Goal: Information Seeking & Learning: Stay updated

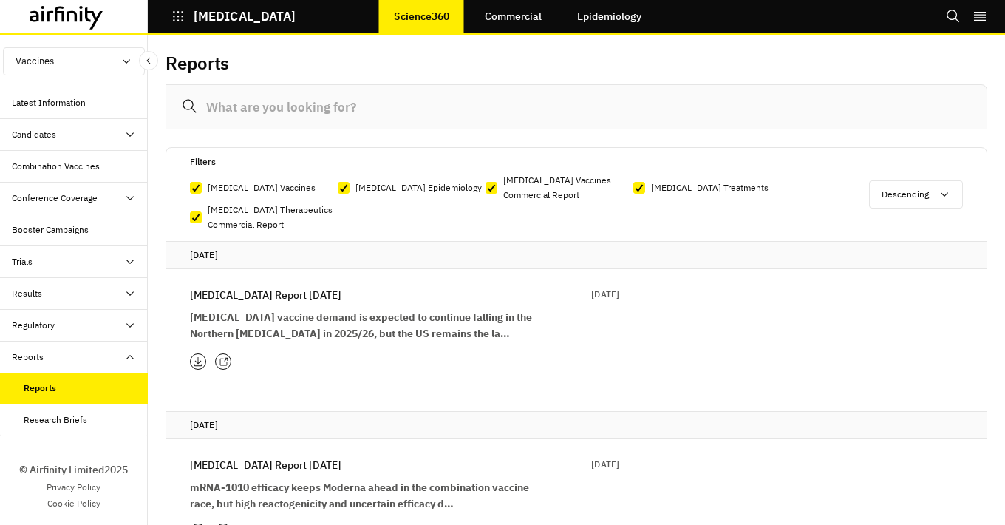
click at [296, 308] on div "COVID-19 Report 19th August 19 Aug 2025 COVID-19 vaccine demand is expected to …" at bounding box center [404, 314] width 429 height 55
click at [280, 293] on p "COVID-19 Report 19th August" at bounding box center [266, 295] width 152 height 16
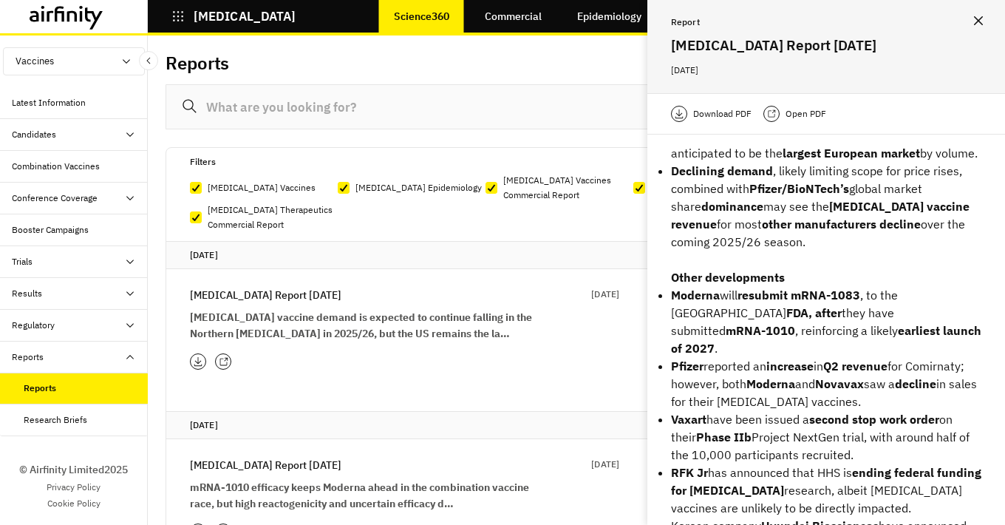
scroll to position [319, 0]
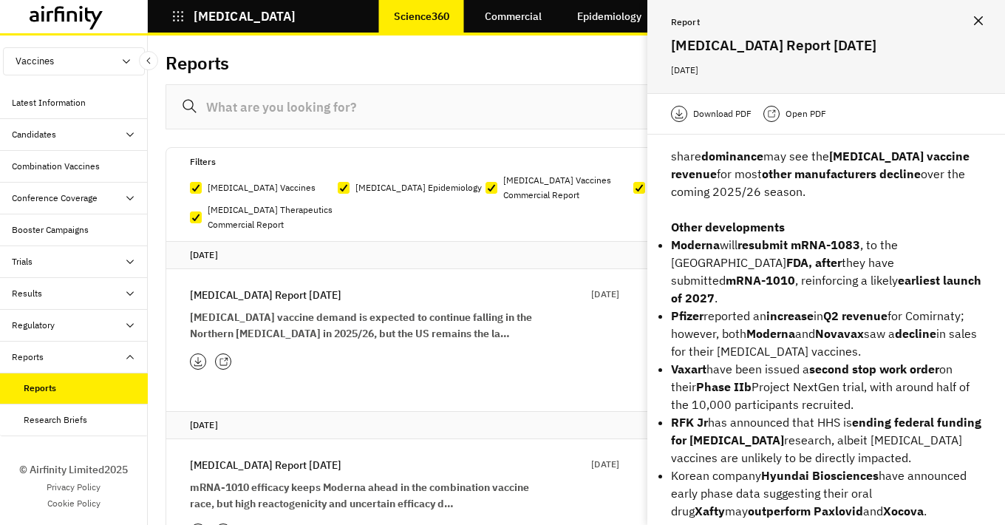
click at [794, 115] on p "Open PDF" at bounding box center [806, 113] width 41 height 15
click at [767, 110] on icon at bounding box center [771, 114] width 9 height 12
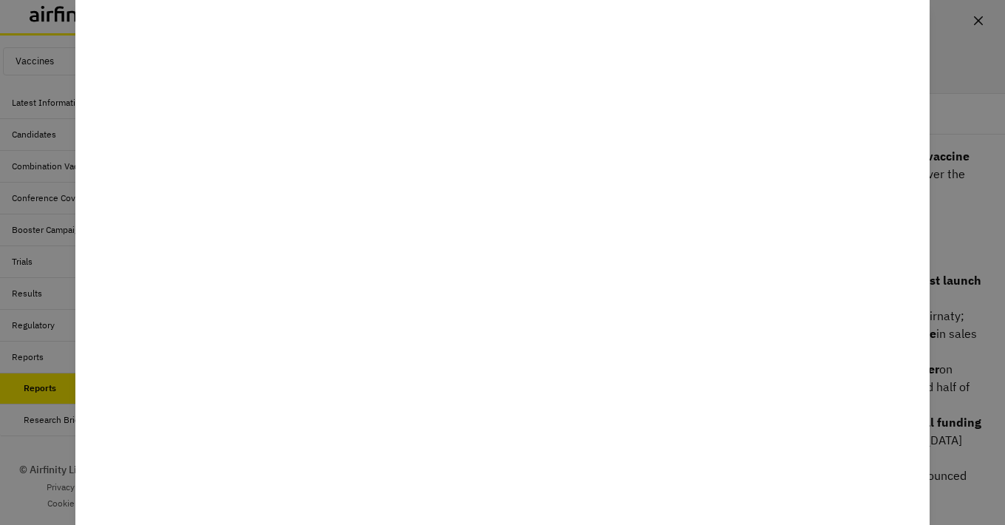
click at [943, 89] on div at bounding box center [502, 262] width 1005 height 525
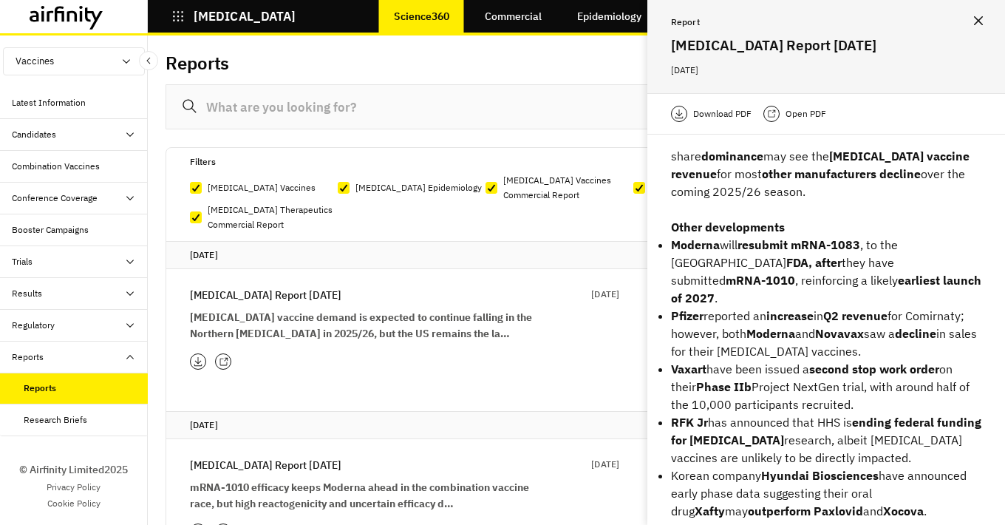
click at [171, 13] on div "COVID-19" at bounding box center [222, 16] width 148 height 25
click at [180, 16] on icon "button" at bounding box center [177, 16] width 13 height 13
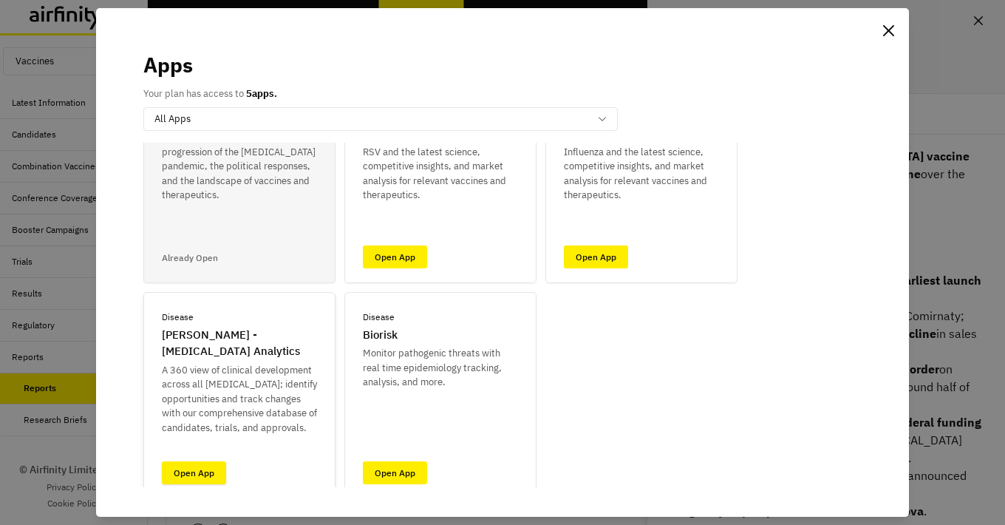
scroll to position [115, 0]
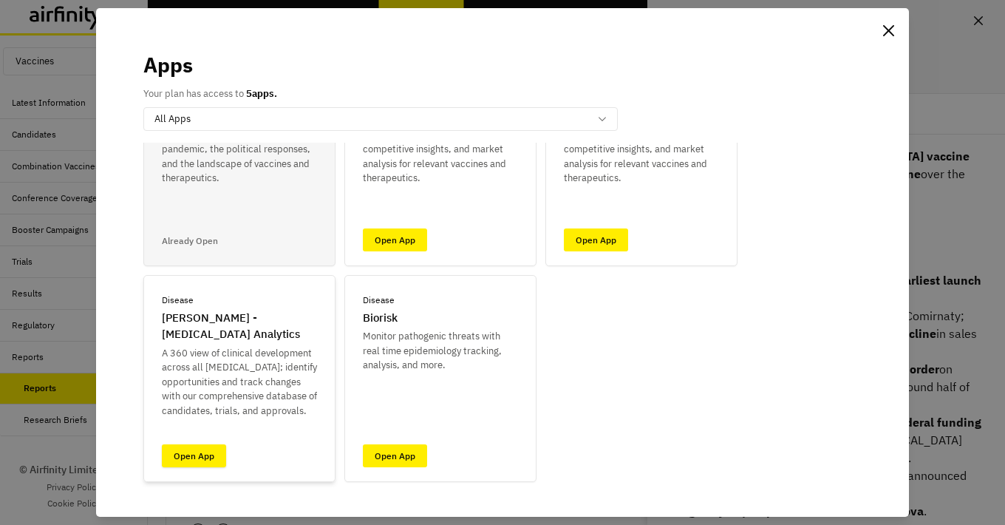
click at [203, 453] on link "Open App" at bounding box center [194, 455] width 64 height 23
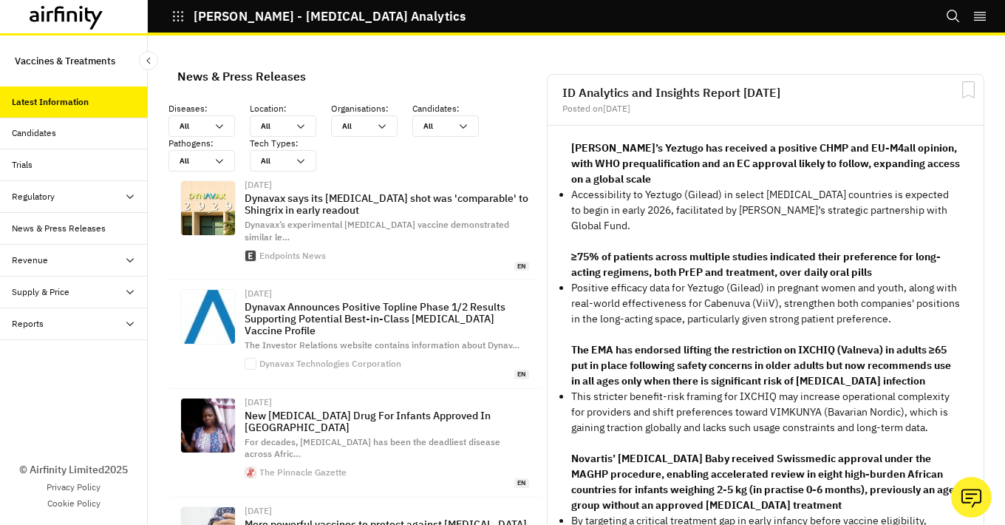
scroll to position [1105, 432]
click at [70, 327] on div "Reports" at bounding box center [80, 323] width 136 height 13
click at [67, 359] on div "Reports" at bounding box center [86, 355] width 124 height 13
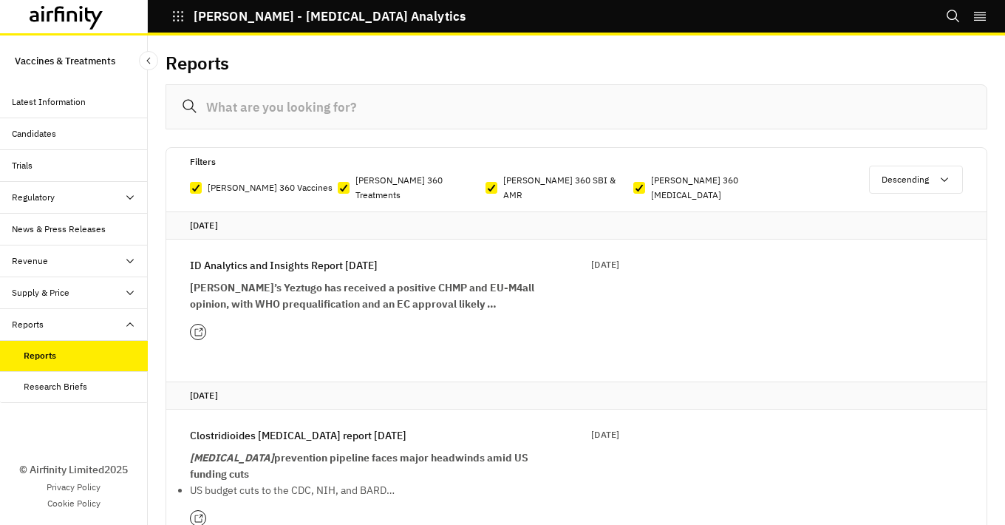
scroll to position [74, 0]
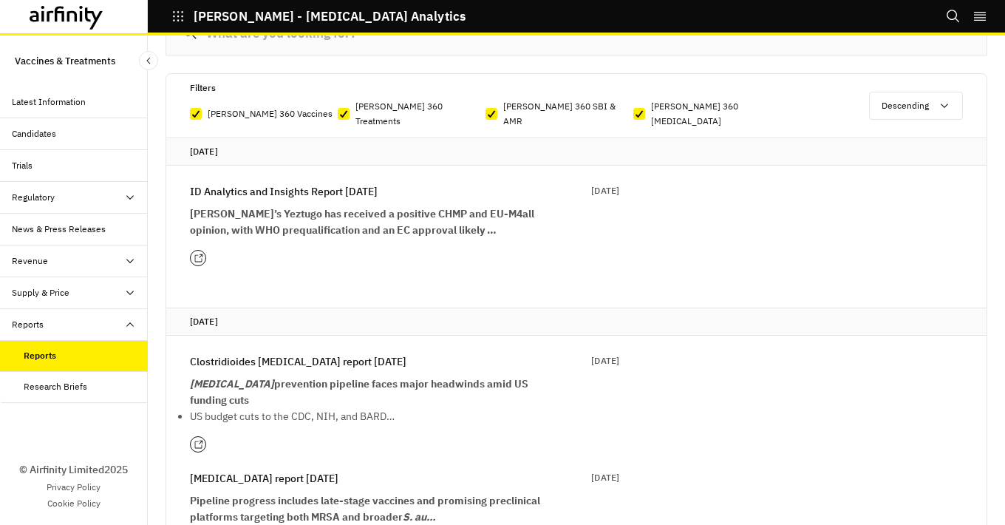
click at [217, 388] on p "[MEDICAL_DATA] prevention pipeline faces major headwinds amid US funding cuts" at bounding box center [367, 392] width 355 height 33
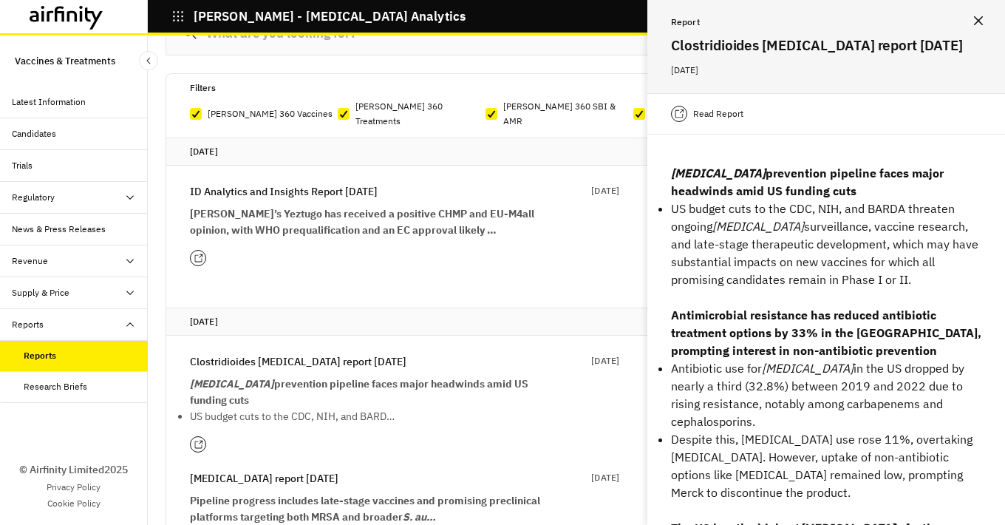
click at [685, 113] on div at bounding box center [679, 114] width 16 height 16
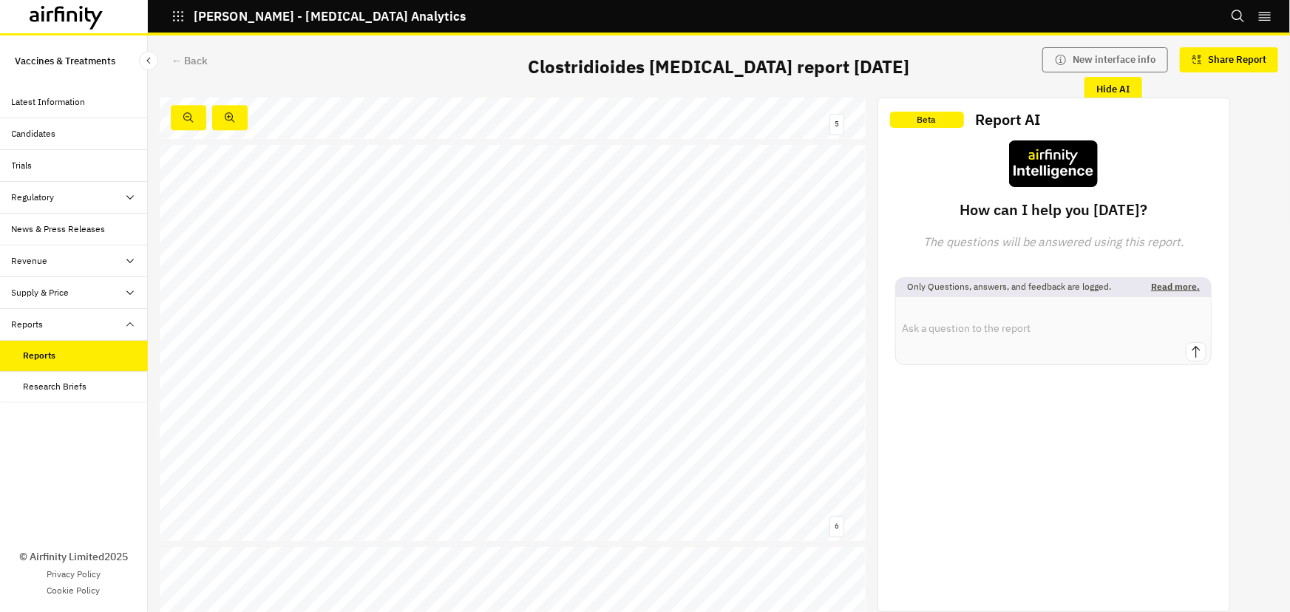
scroll to position [1942, 0]
click at [677, 524] on link at bounding box center [678, 537] width 13 height 5
click at [538, 303] on div "Rising AMR rates restrict antibiotic treatments for [MEDICAL_DATA] infections h…" at bounding box center [513, 364] width 706 height 397
